Goal: Transaction & Acquisition: Purchase product/service

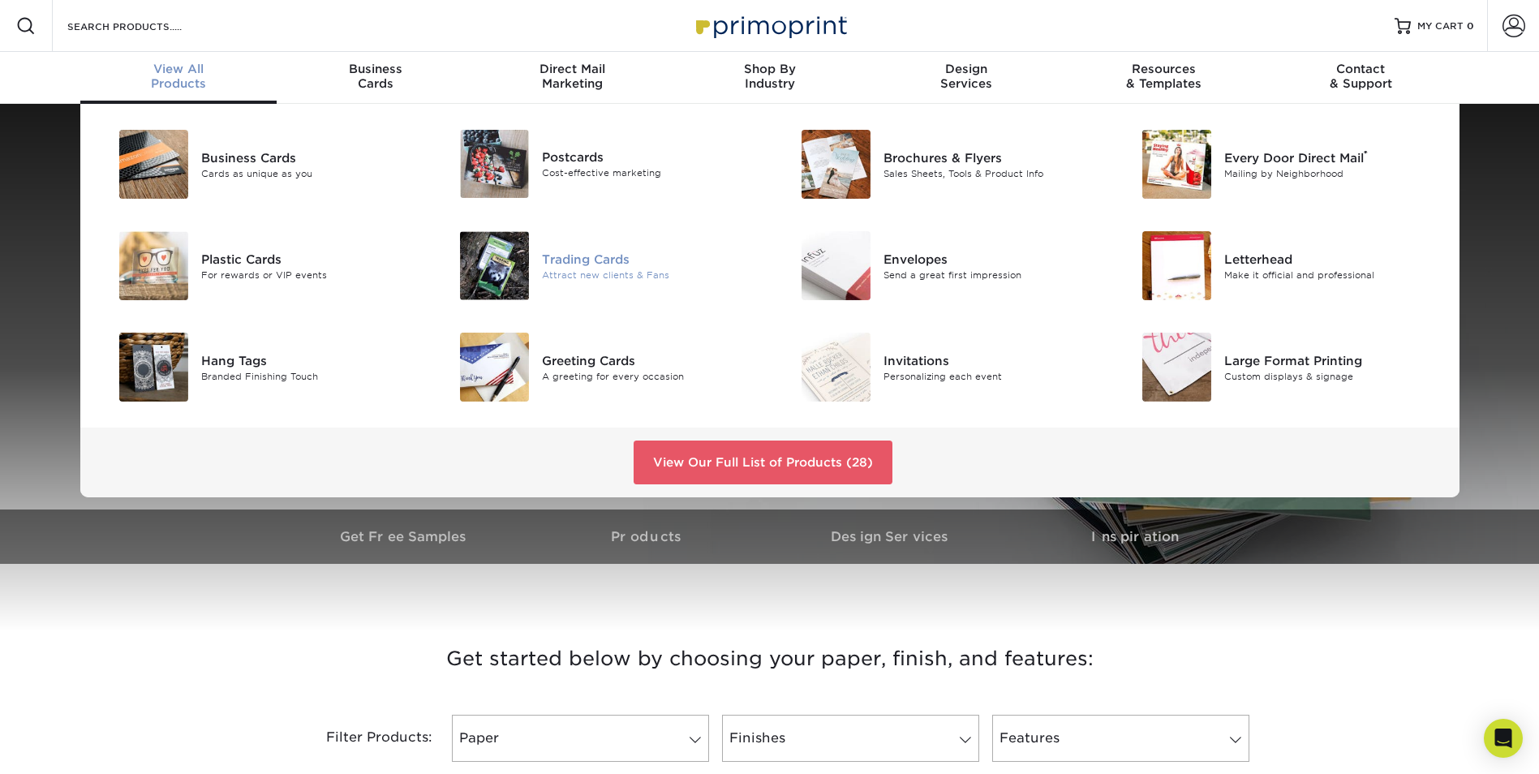
click at [584, 260] on div "Trading Cards" at bounding box center [649, 259] width 215 height 18
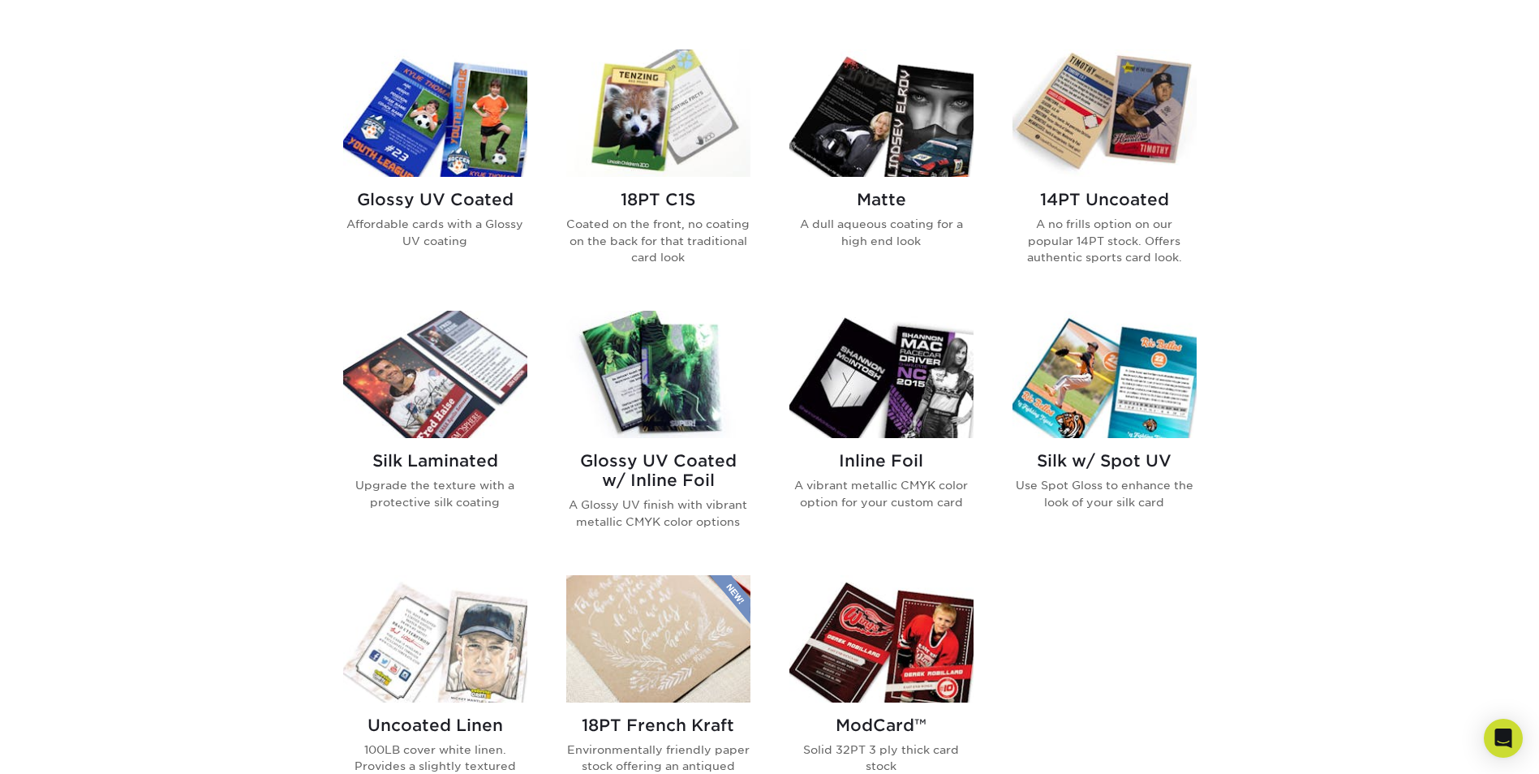
scroll to position [730, 0]
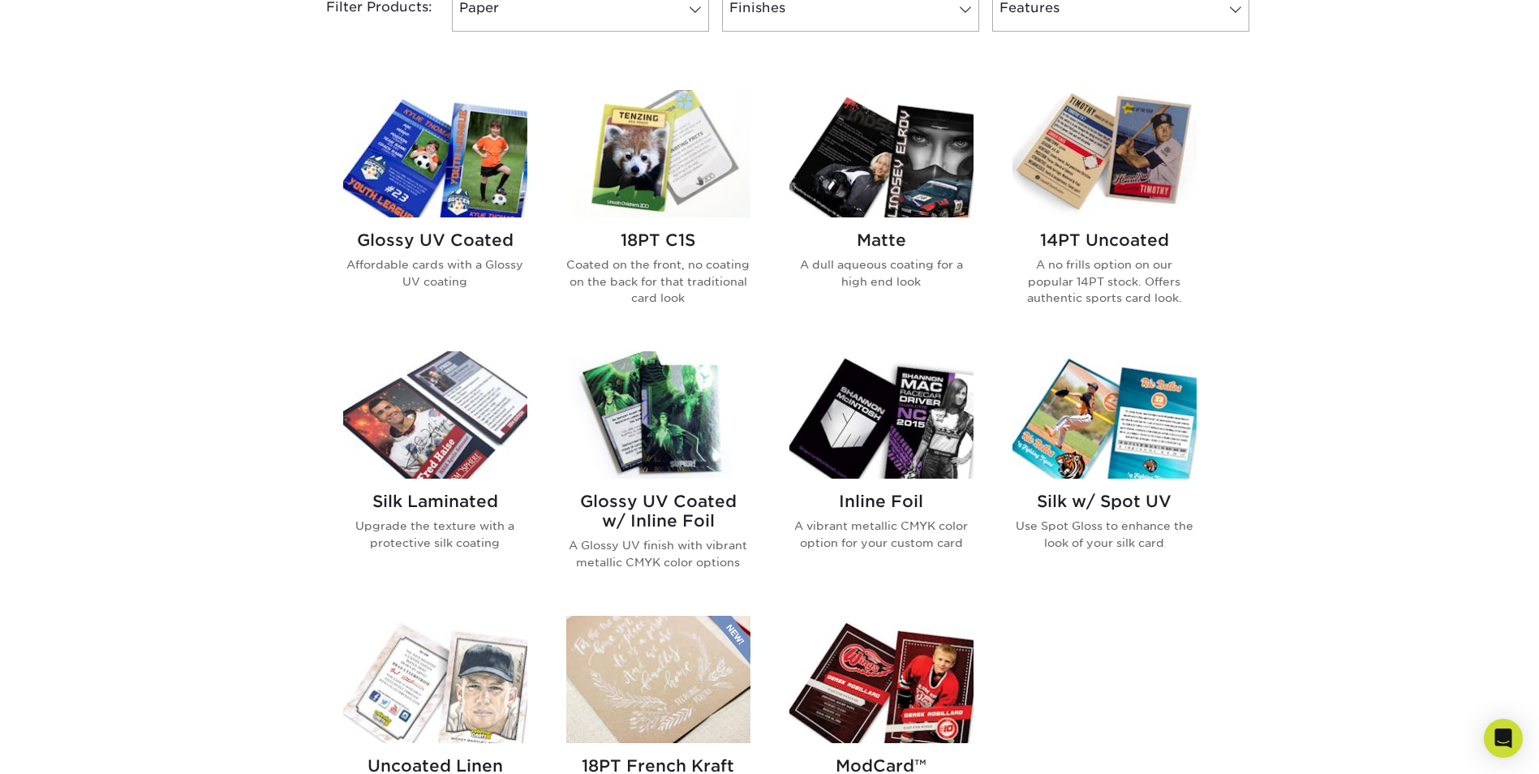
click at [406, 240] on h2 "Glossy UV Coated" at bounding box center [435, 239] width 184 height 19
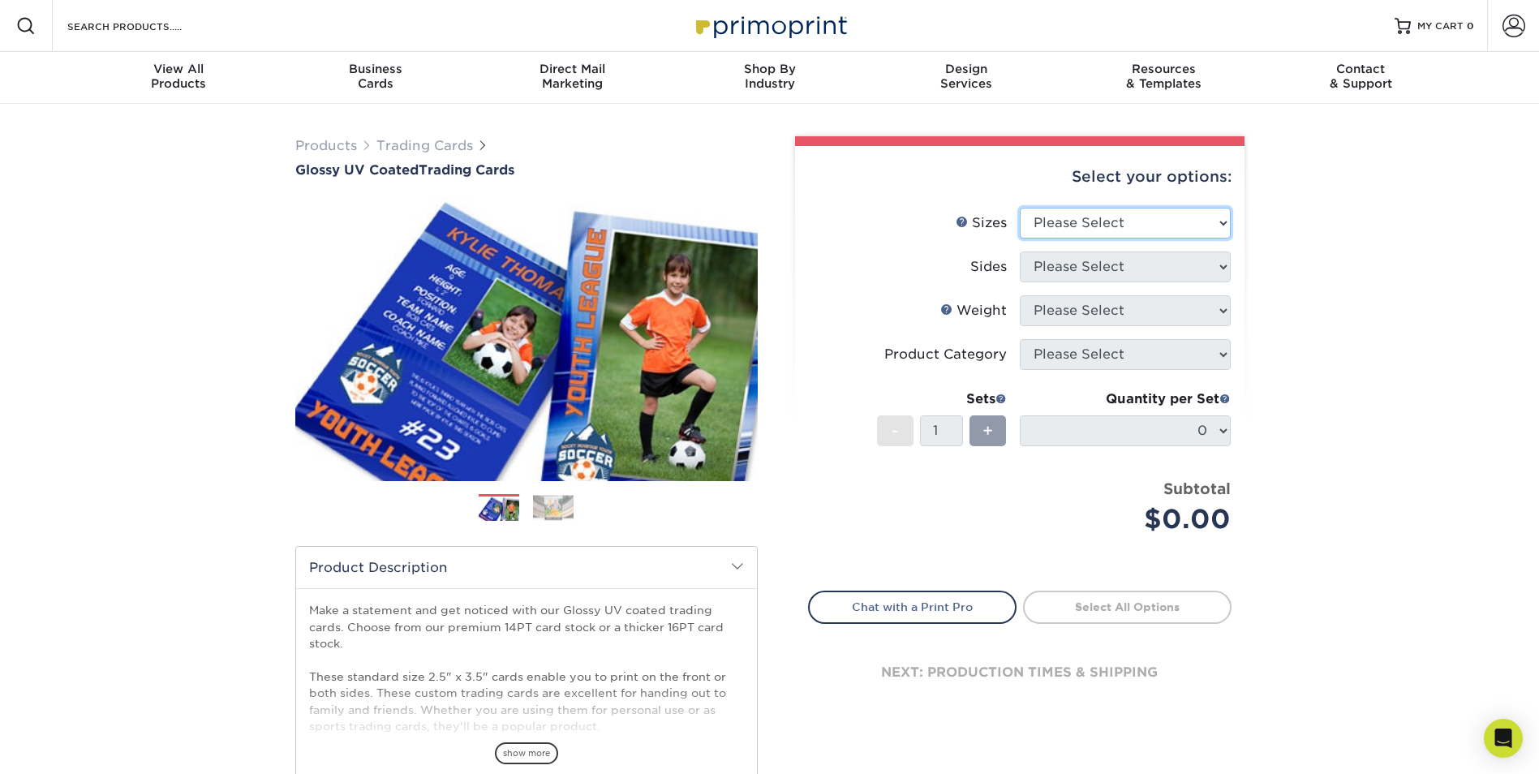
click at [1146, 217] on select "Please Select 2.5" x 3.5"" at bounding box center [1125, 223] width 211 height 31
select select "2.50x3.50"
click at [1020, 208] on select "Please Select 2.5" x 3.5"" at bounding box center [1125, 223] width 211 height 31
click at [1099, 268] on select "Please Select Print Both Sides Print Front Only" at bounding box center [1125, 267] width 211 height 31
select select "13abbda7-1d64-4f25-8bb2-c179b224825d"
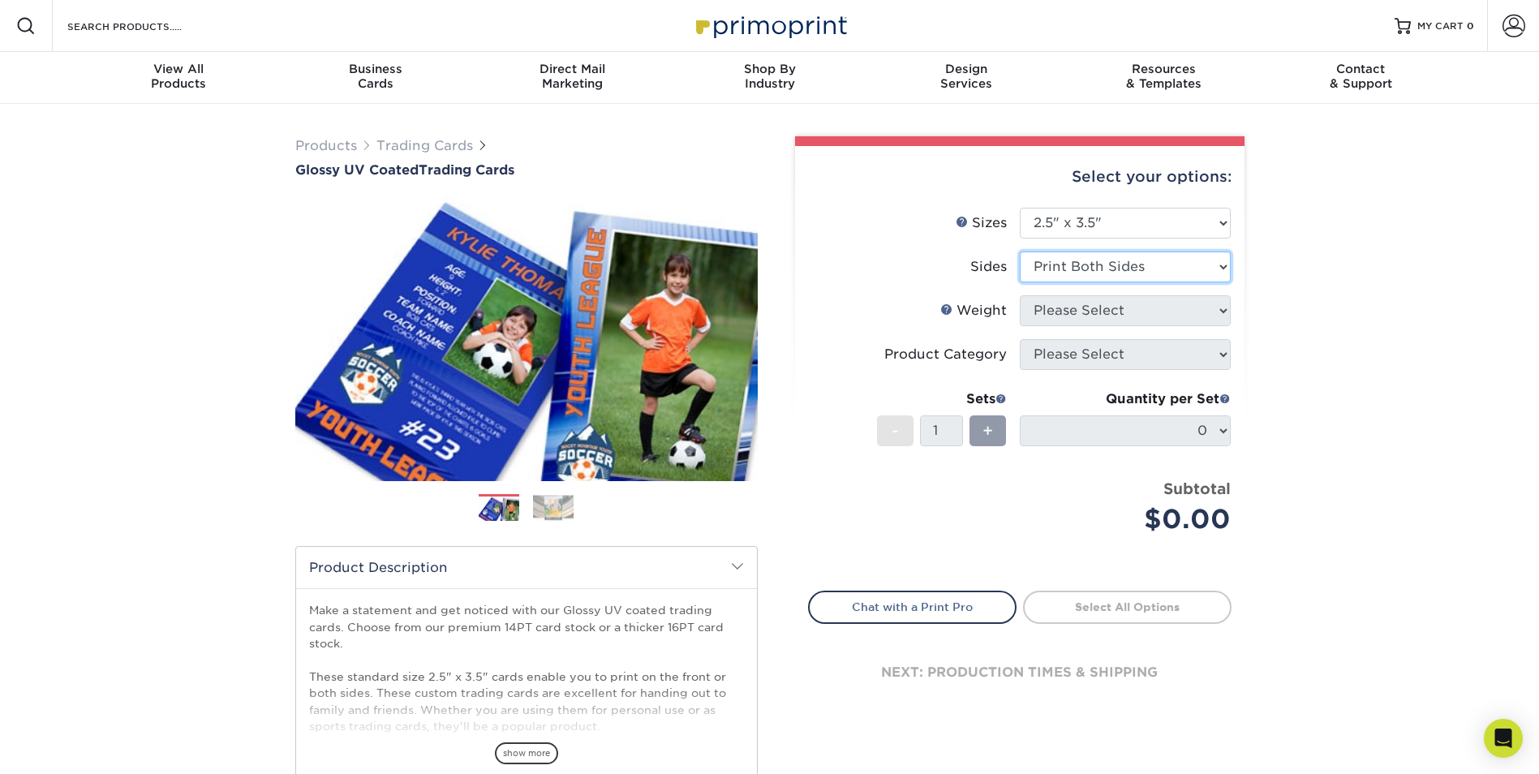
click at [1020, 252] on select "Please Select Print Both Sides Print Front Only" at bounding box center [1125, 267] width 211 height 31
click at [1159, 310] on select "Please Select 16PT 14PT 18PT C1S" at bounding box center [1125, 310] width 211 height 31
select select "18PTC1S"
click at [1020, 295] on select "Please Select 16PT 14PT 18PT C1S" at bounding box center [1125, 310] width 211 height 31
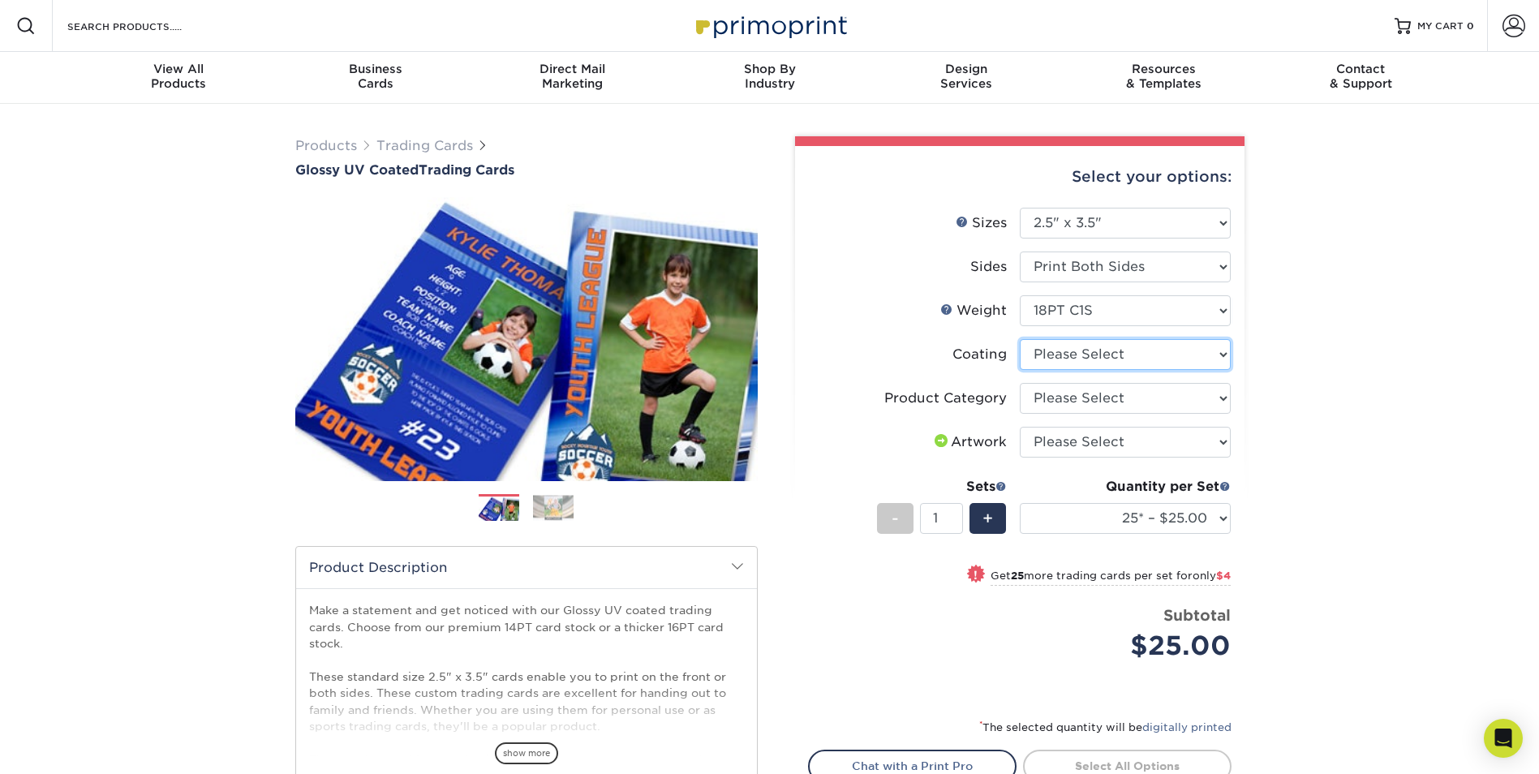
click at [1101, 349] on select at bounding box center [1125, 354] width 211 height 31
select select "1e8116af-acfc-44b1-83dc-8181aa338834"
click at [1020, 339] on select at bounding box center [1125, 354] width 211 height 31
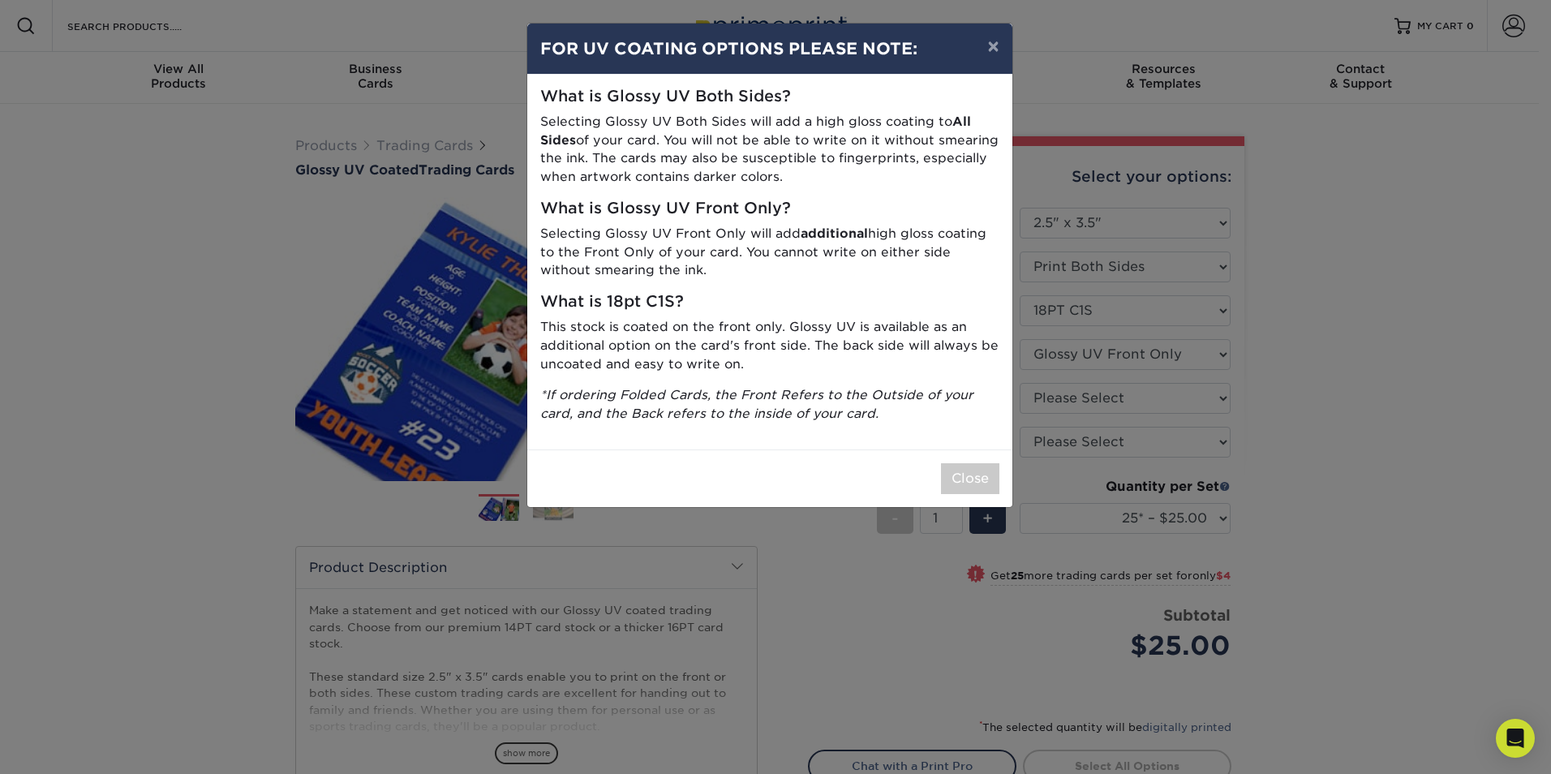
click at [1188, 363] on div "× FOR UV COATING OPTIONS PLEASE NOTE: What is Glossy UV Both Sides? Selecting G…" at bounding box center [775, 387] width 1551 height 774
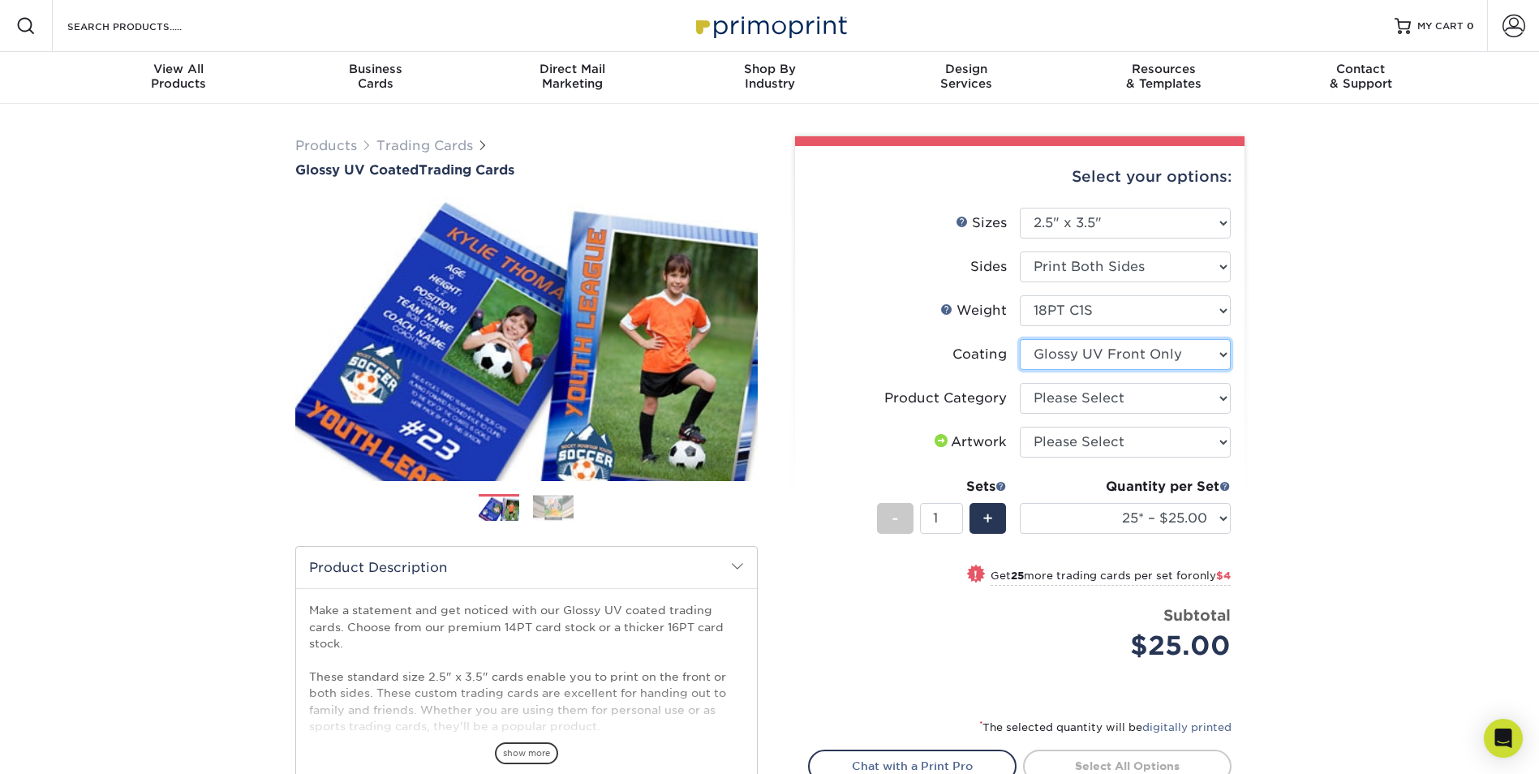
click at [1188, 355] on select at bounding box center [1125, 354] width 211 height 31
click at [1020, 339] on select at bounding box center [1125, 354] width 211 height 31
click at [1111, 400] on select "Please Select Trading Cards" at bounding box center [1125, 398] width 211 height 31
select select "c2f9bce9-36c2-409d-b101-c29d9d031e18"
click at [1020, 383] on select "Please Select Trading Cards" at bounding box center [1125, 398] width 211 height 31
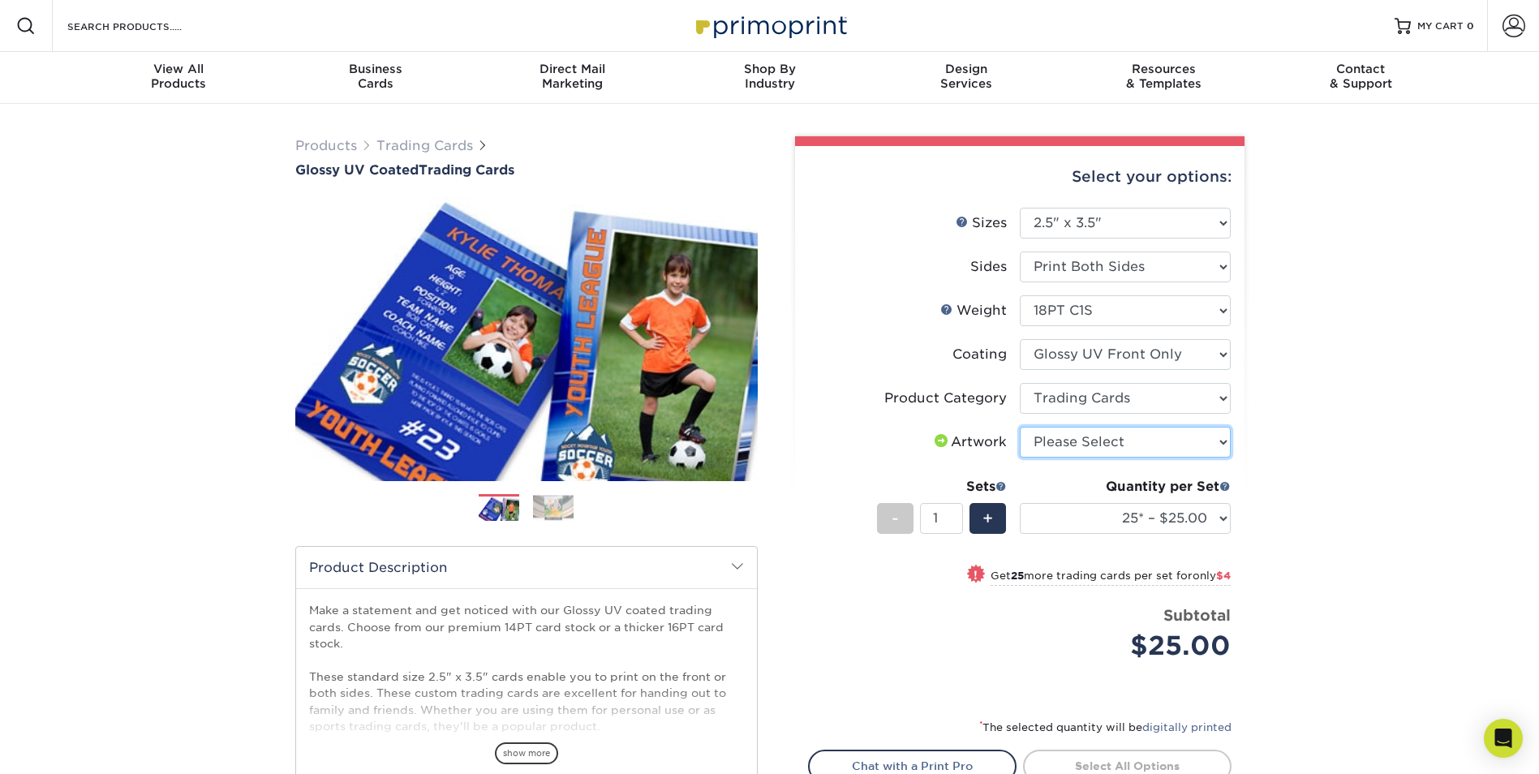
click at [1080, 444] on select "Please Select I will upload files I need a design - $100" at bounding box center [1125, 442] width 211 height 31
select select "upload"
click at [1020, 427] on select "Please Select I will upload files I need a design - $100" at bounding box center [1125, 442] width 211 height 31
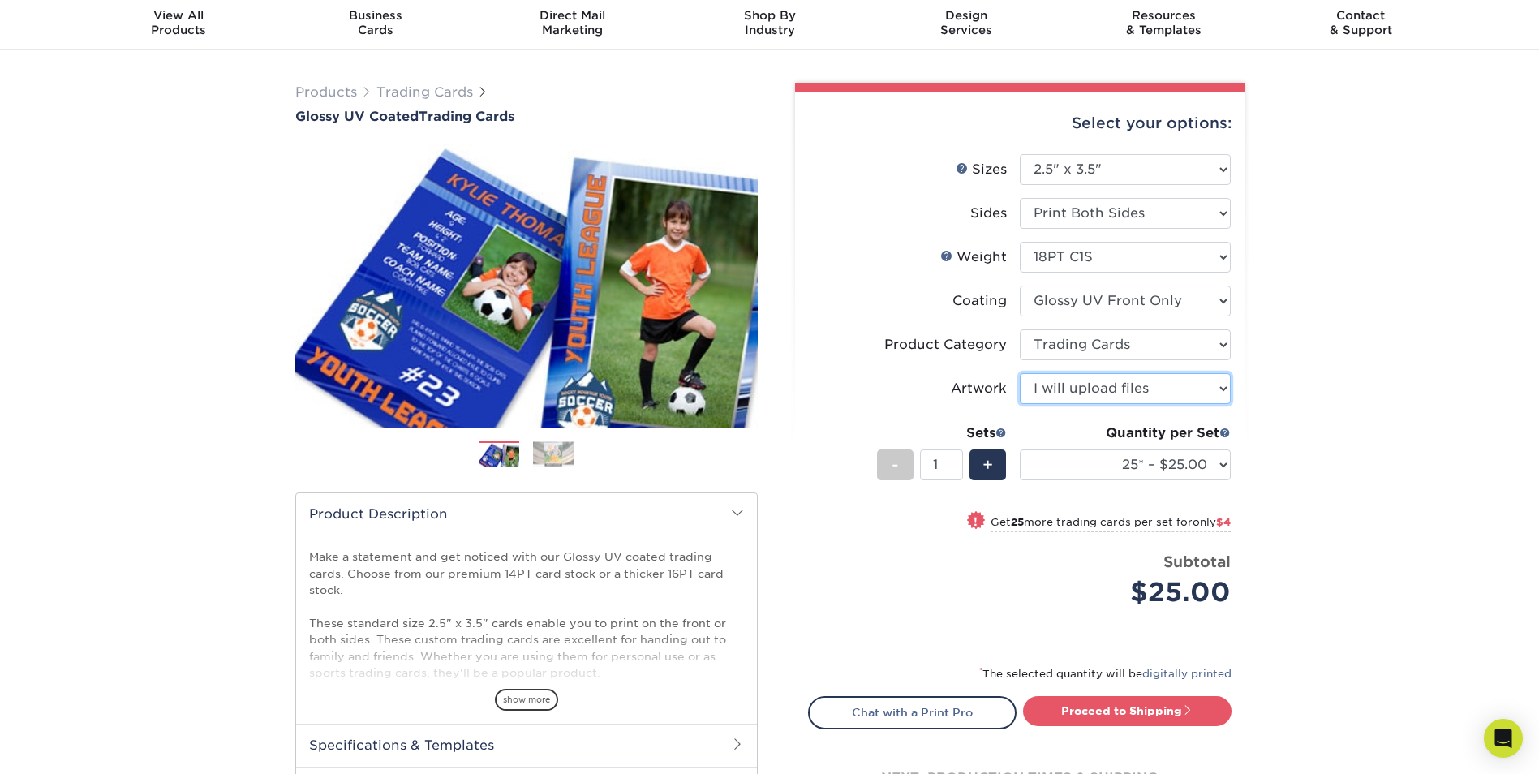
scroll to position [81, 0]
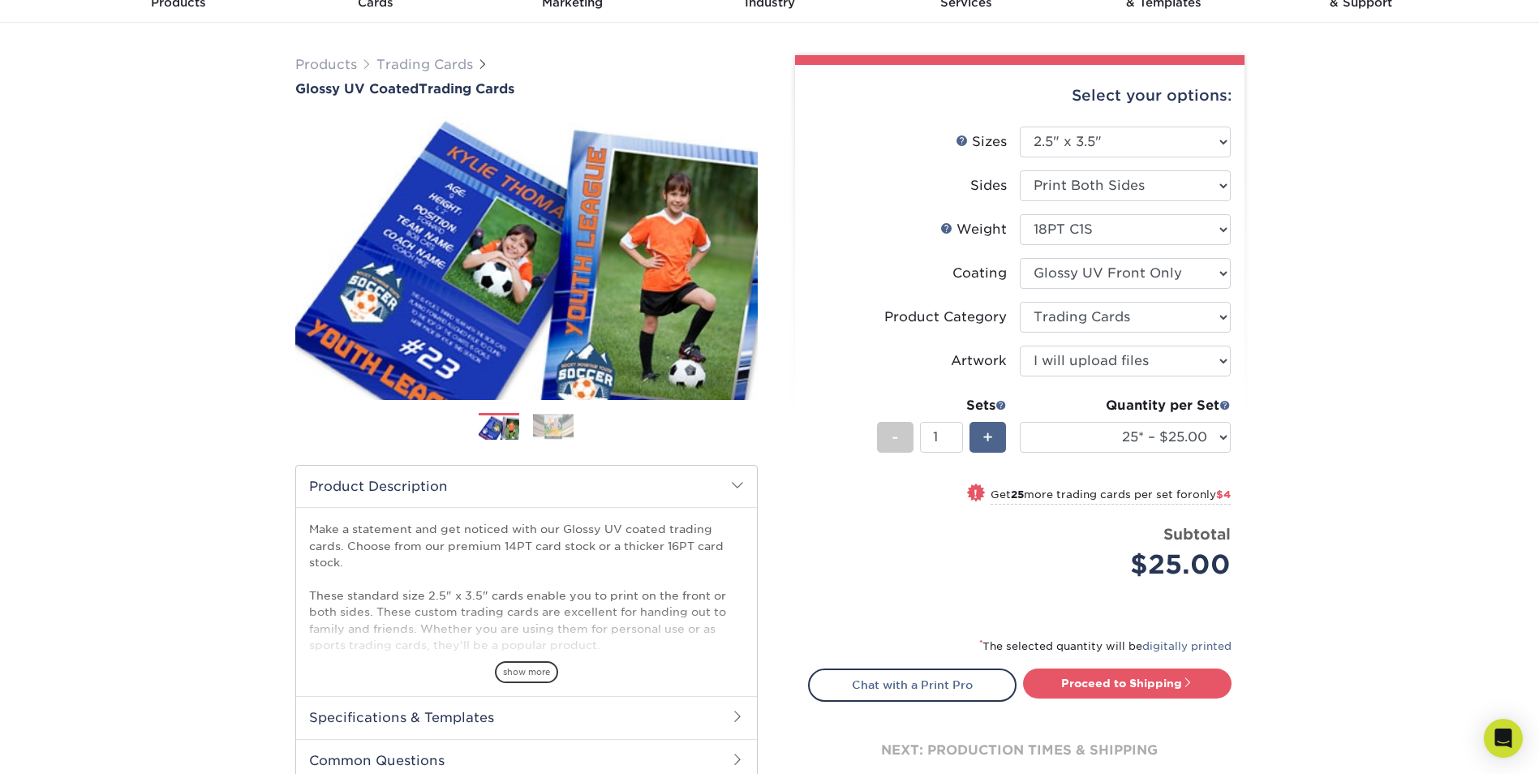
click at [984, 432] on span "+" at bounding box center [988, 437] width 11 height 24
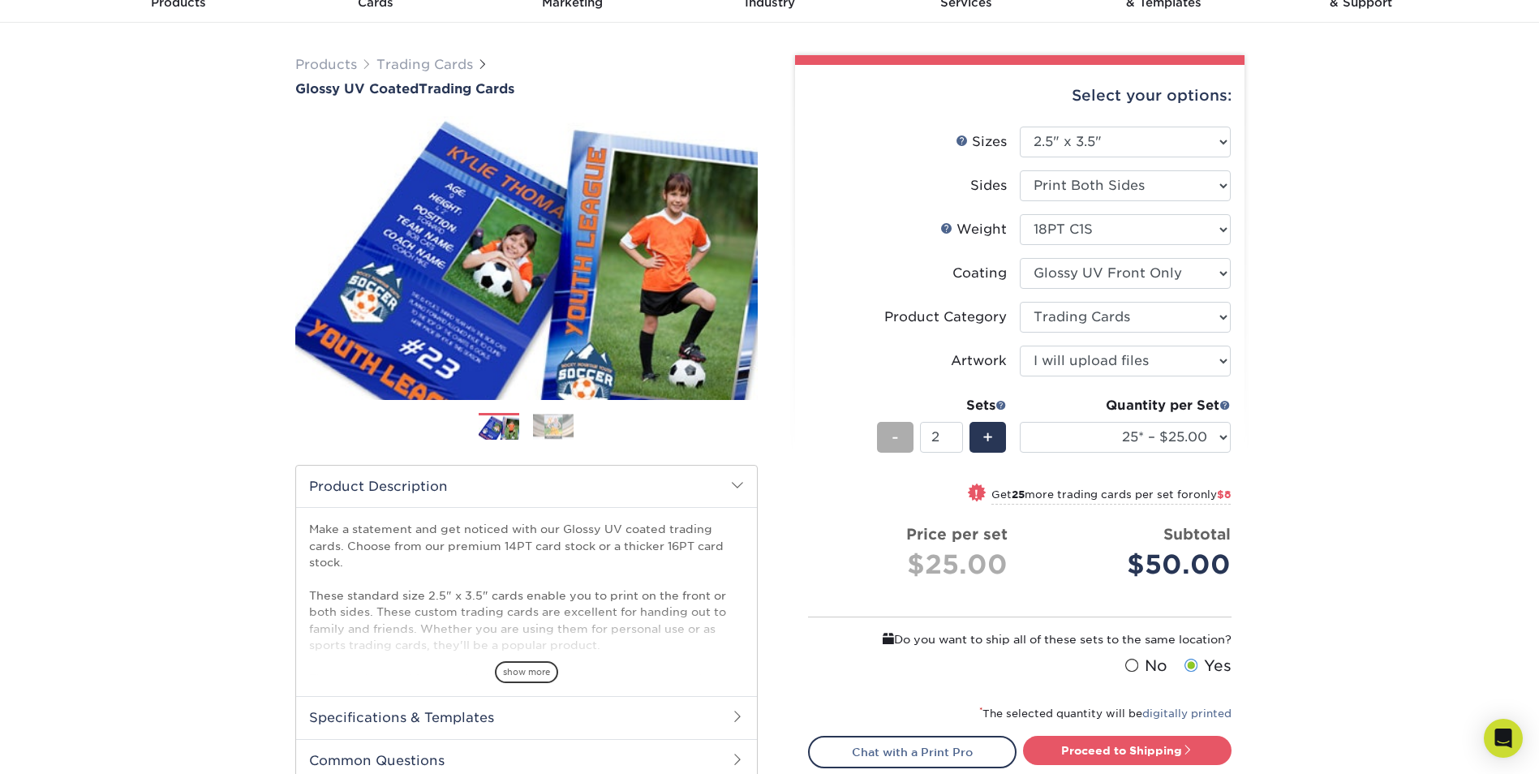
click at [897, 437] on span "-" at bounding box center [895, 437] width 7 height 24
type input "1"
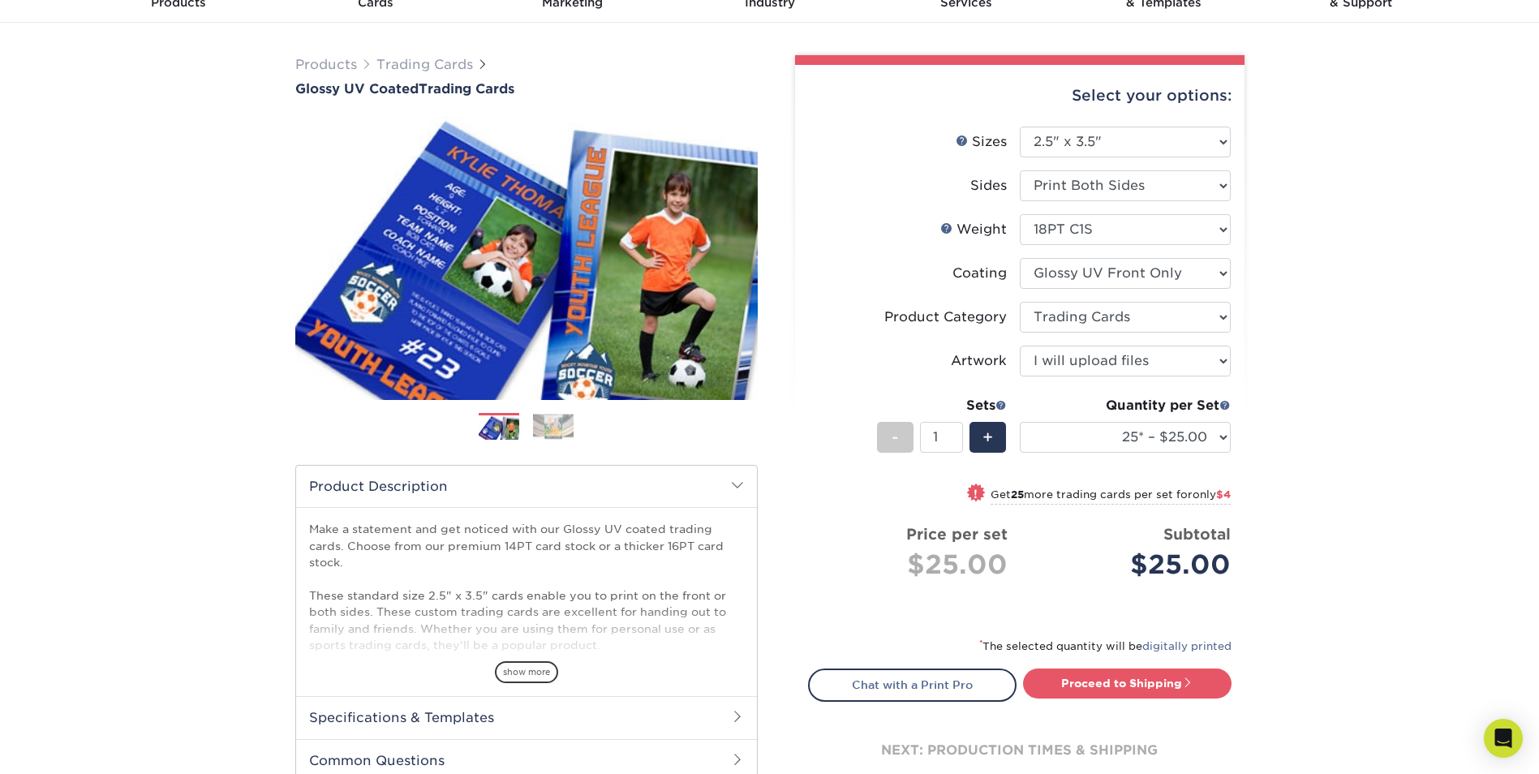
click at [1222, 496] on span "$4" at bounding box center [1223, 494] width 15 height 12
select select "50* – $29.00"
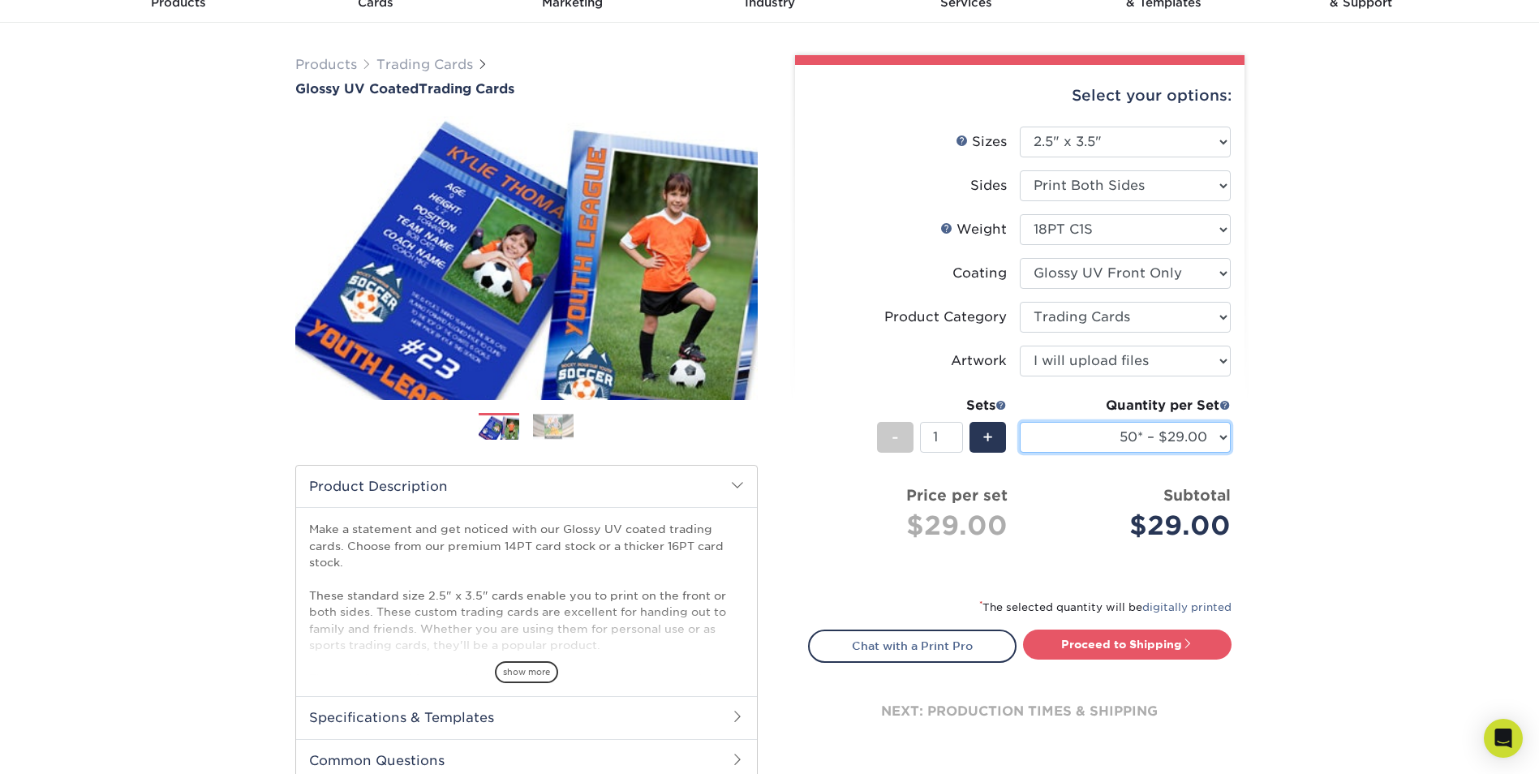
click at [1221, 437] on select "25* – $25.00 50* – $29.00 75* – $37.00 100* – $41.00 250* – $48.00 500 – $58.00…" at bounding box center [1125, 437] width 211 height 31
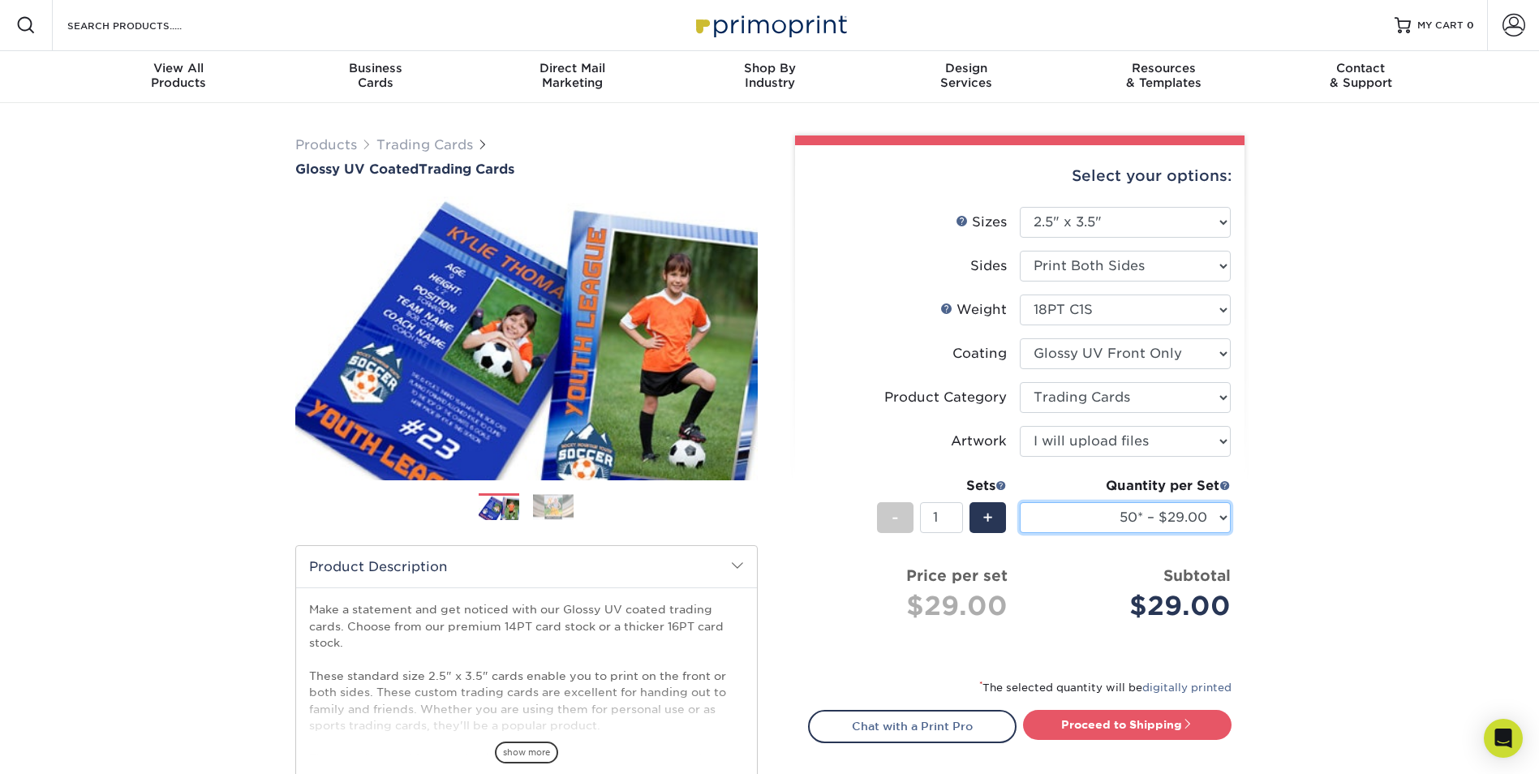
scroll to position [0, 0]
click at [990, 520] on span "+" at bounding box center [988, 518] width 11 height 24
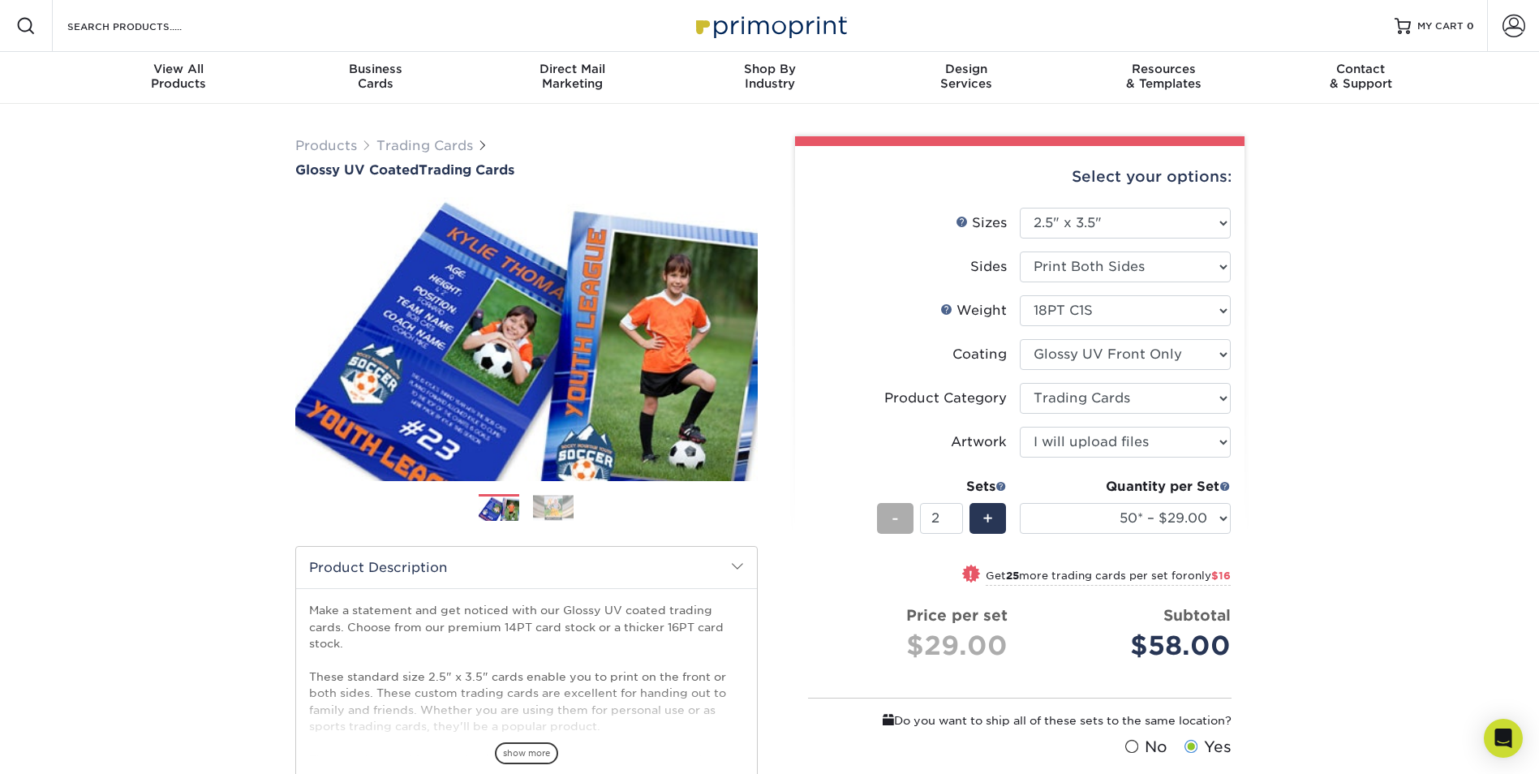
click at [894, 519] on span "-" at bounding box center [895, 518] width 7 height 24
type input "1"
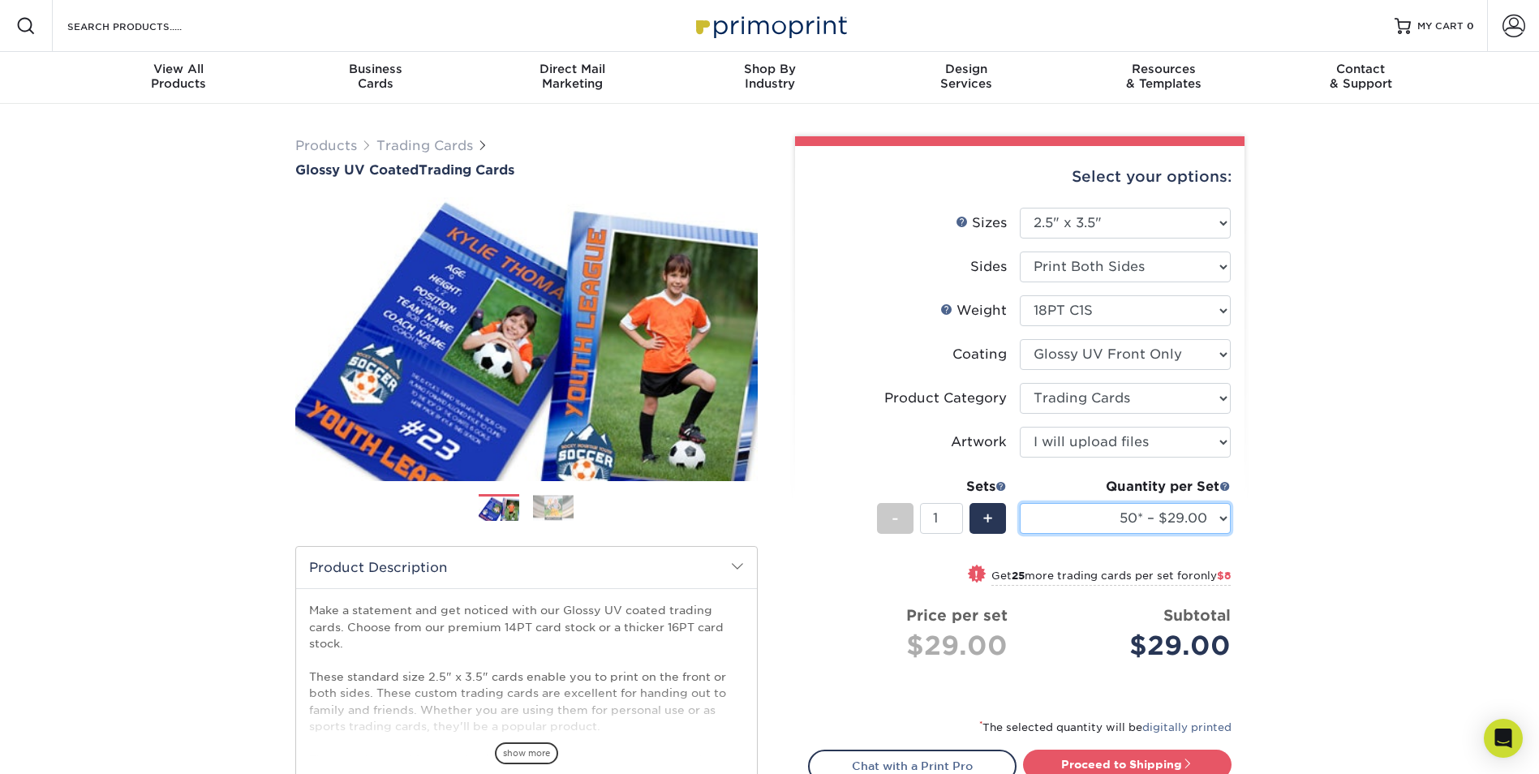
click at [1219, 518] on select "25* – $25.00 50* – $29.00 75* – $37.00 100* – $41.00 250* – $48.00 500 – $58.00…" at bounding box center [1125, 518] width 211 height 31
click at [1225, 518] on select "25* – $25.00 50* – $29.00 75* – $37.00 100* – $41.00 250* – $48.00 500 – $58.00…" at bounding box center [1125, 518] width 211 height 31
click at [1305, 523] on div "Products Trading Cards Glossy UV Coated Trading Cards Previous Next /" at bounding box center [769, 537] width 1539 height 867
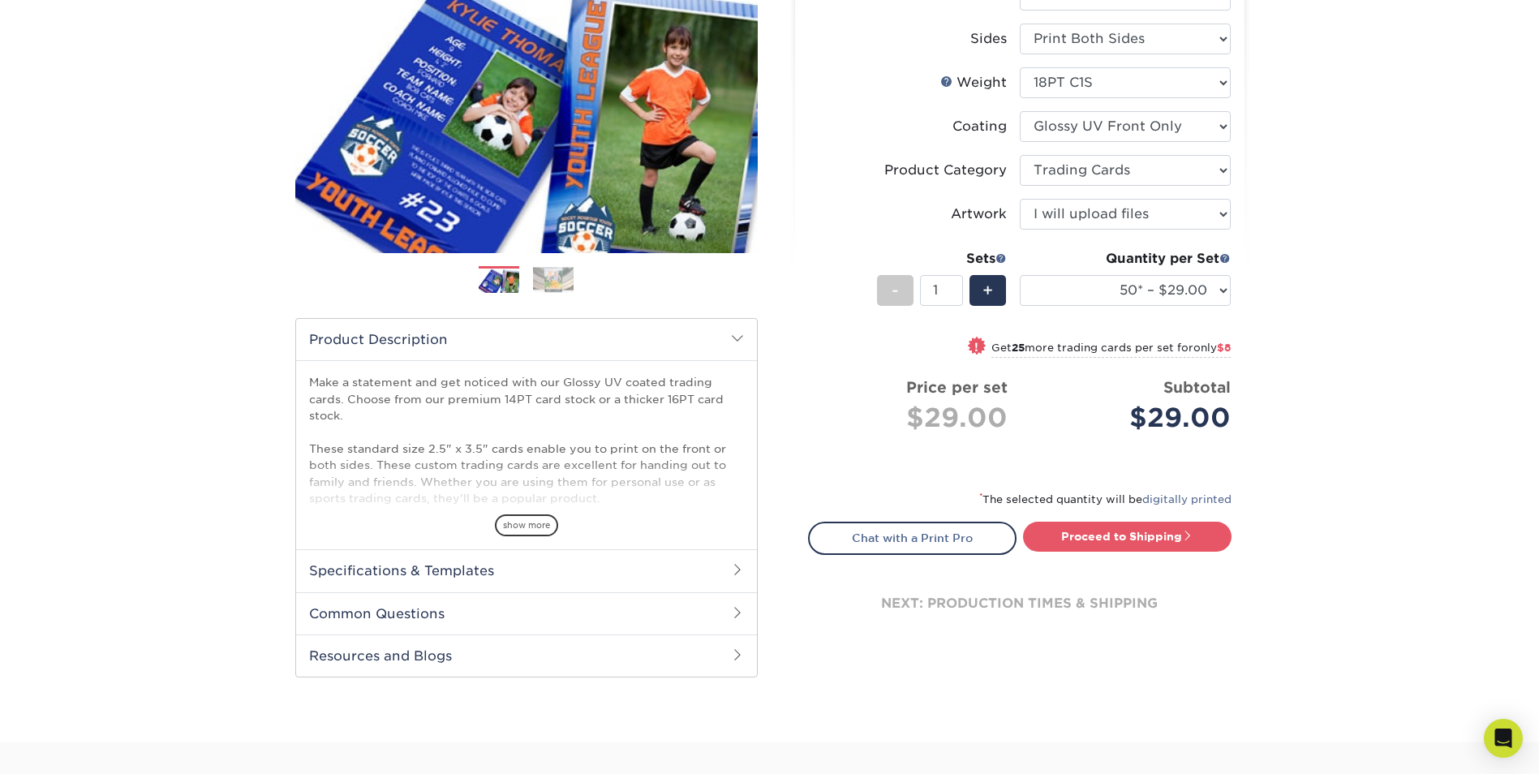
scroll to position [243, 0]
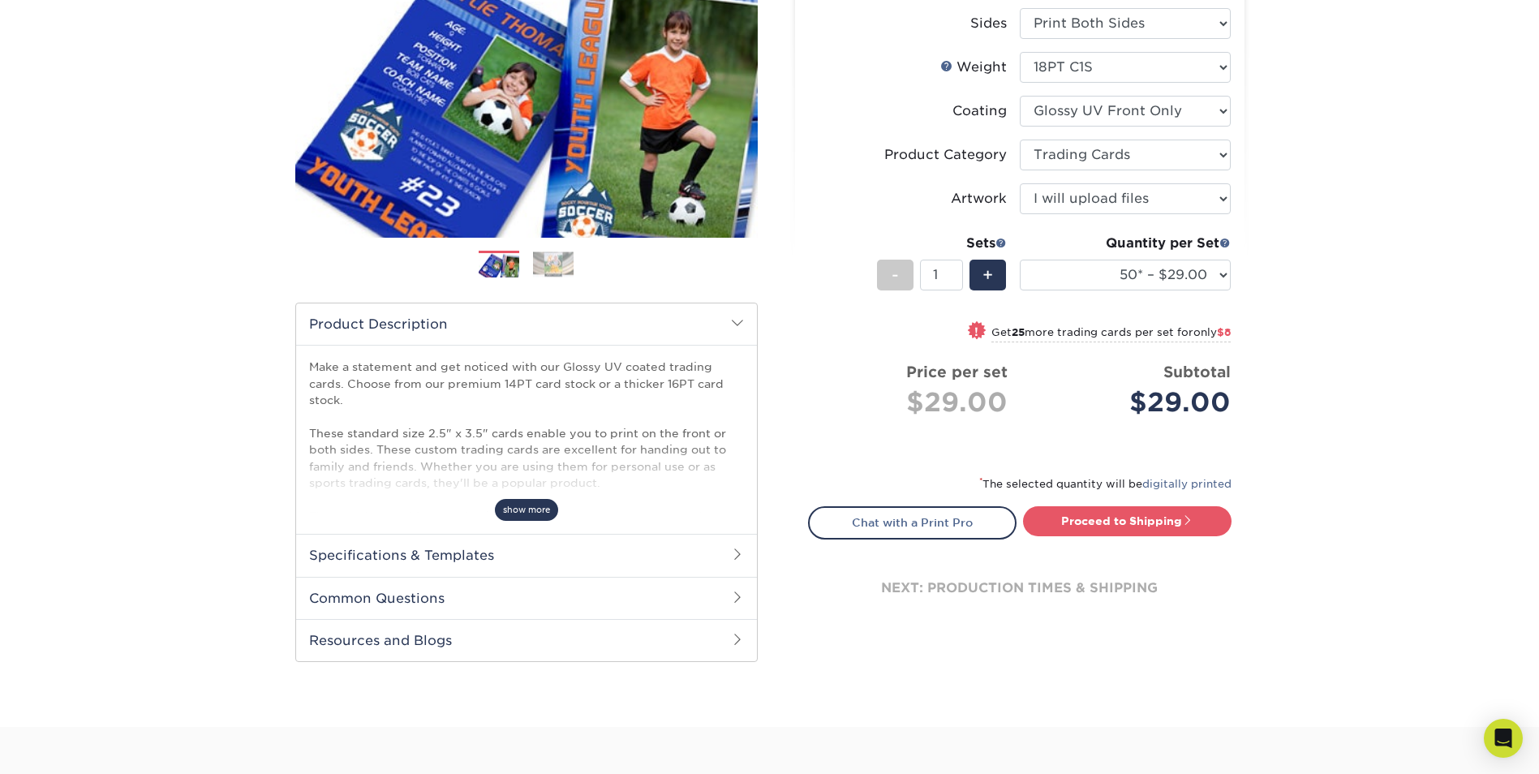
click at [531, 505] on span "show more" at bounding box center [526, 510] width 63 height 22
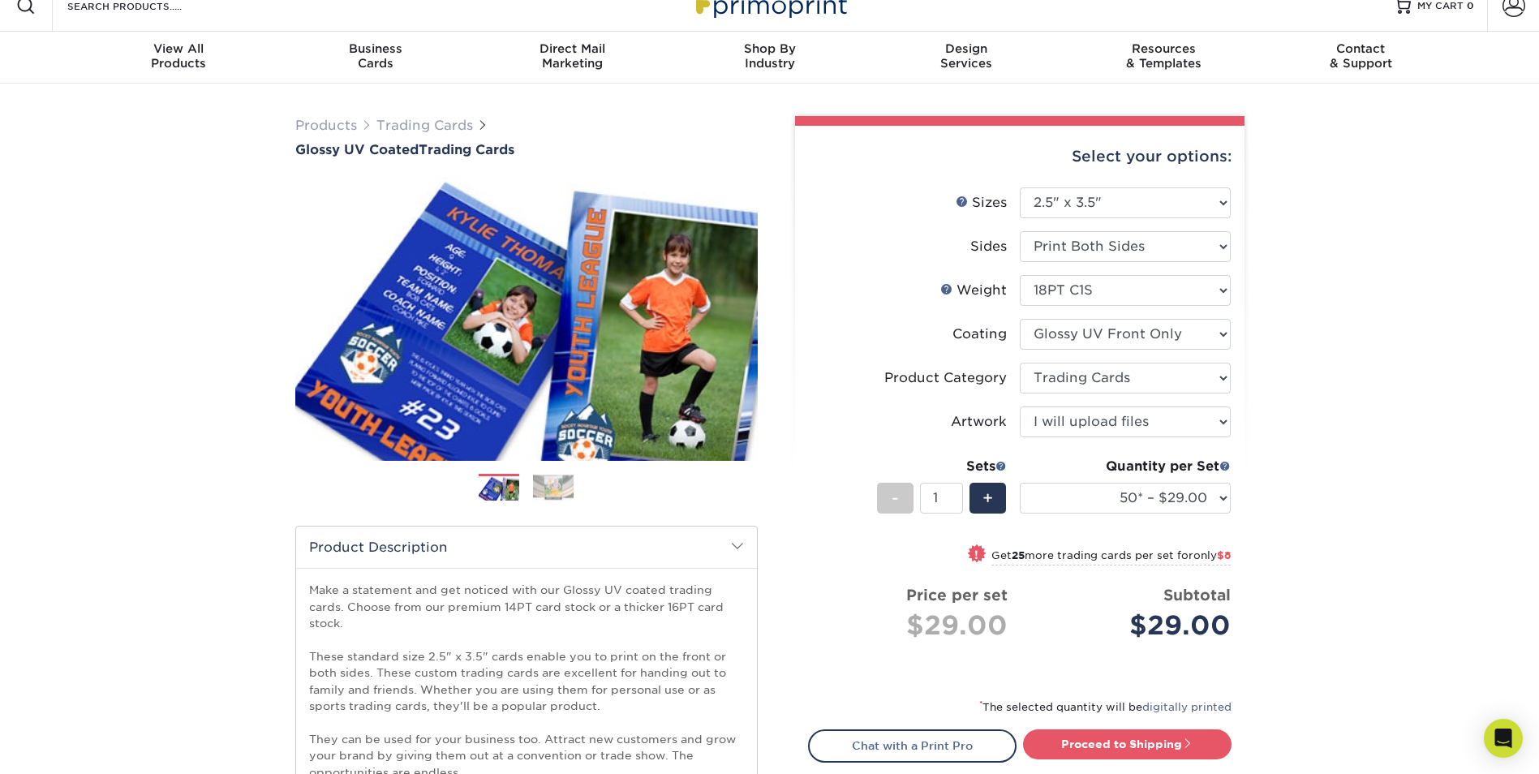
scroll to position [0, 0]
